Goal: Information Seeking & Learning: Learn about a topic

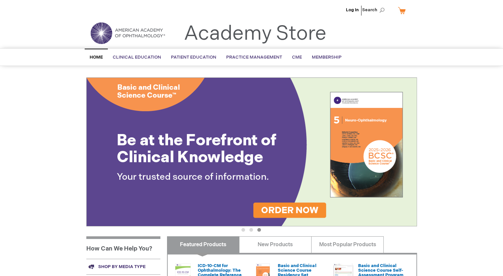
drag, startPoint x: 37, startPoint y: 150, endPoint x: 37, endPoint y: 141, distance: 9.6
click at [37, 141] on div "Log In Search My Cart CLOSE RECENTLY ADDED ITEM(S) Close There are no items in …" at bounding box center [251, 233] width 503 height 466
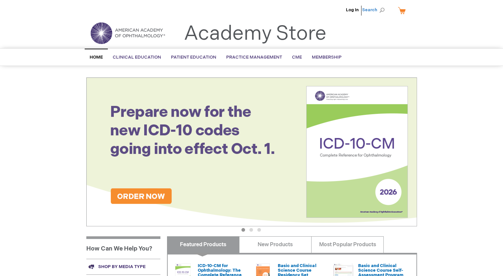
click at [381, 12] on span "Search" at bounding box center [374, 9] width 25 height 13
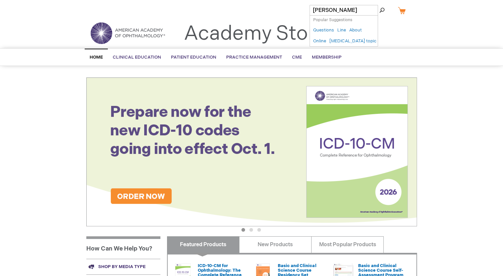
type input "ted"
click at [379, 5] on button "Search" at bounding box center [381, 10] width 5 height 11
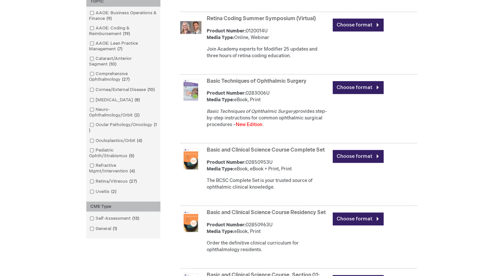
scroll to position [380, 0]
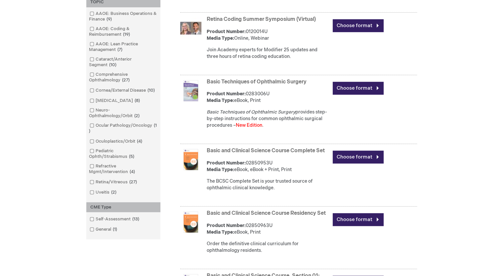
click at [250, 79] on link "Basic Techniques of Ophthalmic Surgery" at bounding box center [257, 82] width 100 height 6
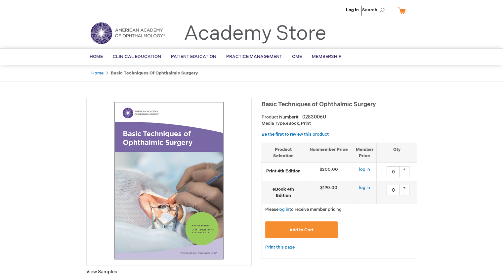
click at [107, 33] on img at bounding box center [127, 33] width 79 height 24
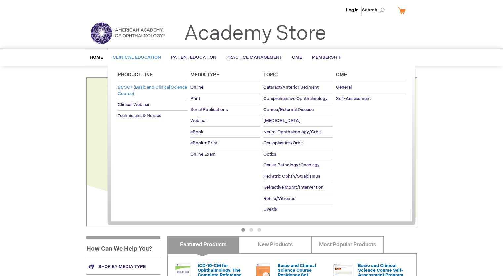
click at [132, 93] on span "BCSC® (Basic and Clinical Science Course)" at bounding box center [152, 91] width 69 height 12
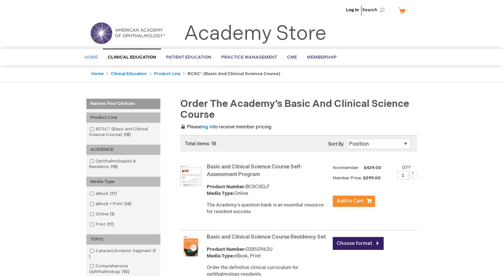
click at [93, 60] on span "Home" at bounding box center [91, 57] width 13 height 5
